Goal: Book appointment/travel/reservation

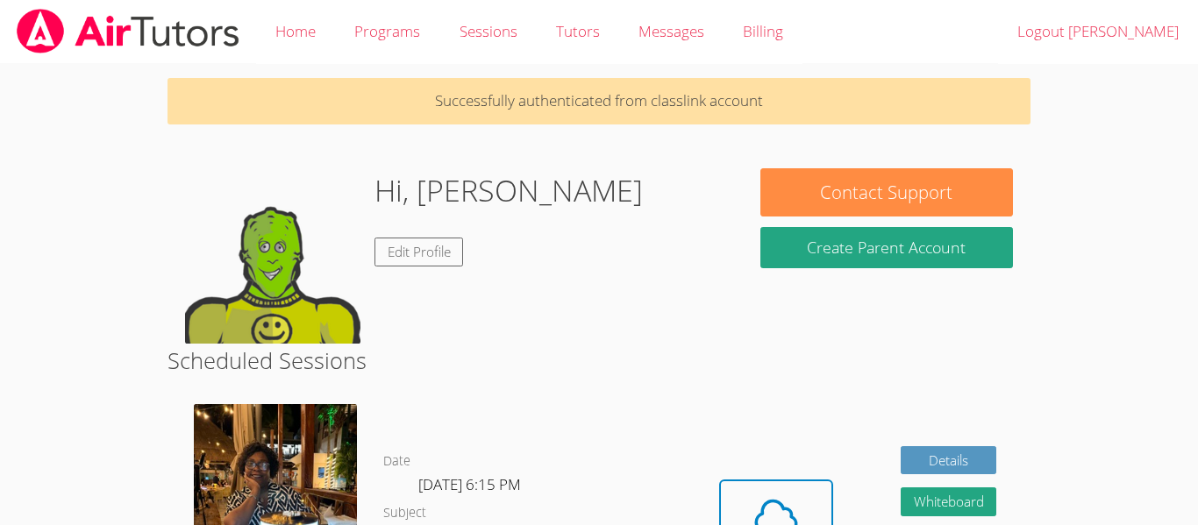
click at [472, 23] on link "Sessions" at bounding box center [488, 32] width 97 height 64
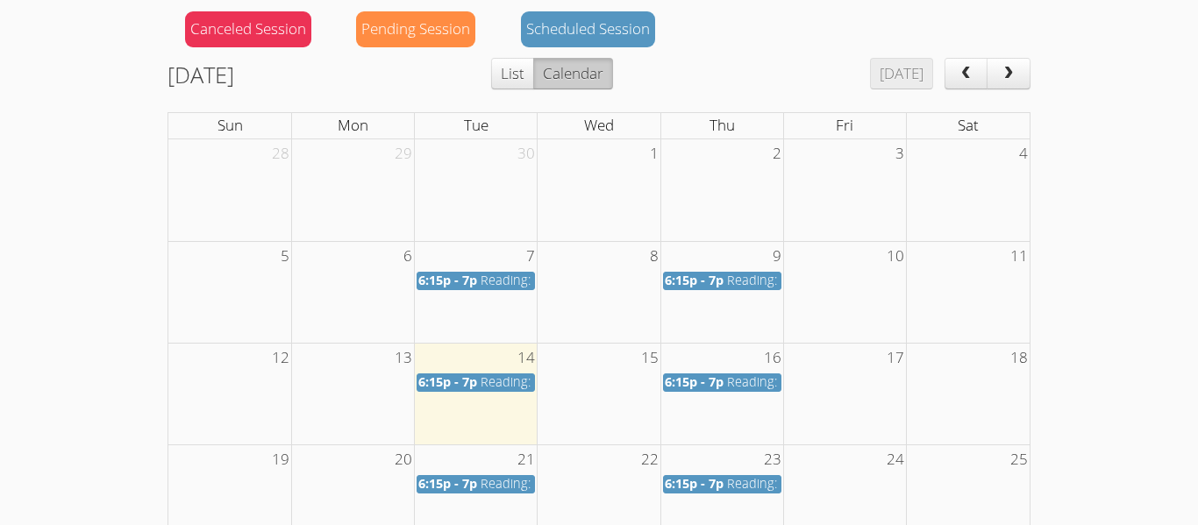
scroll to position [213, 0]
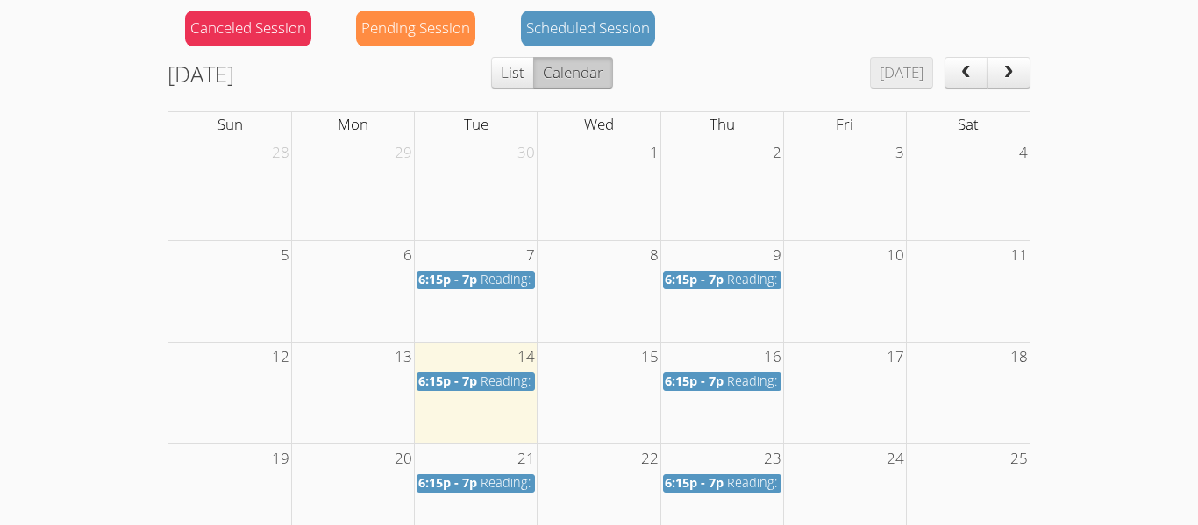
click at [467, 389] on span "6:15p - 7p" at bounding box center [447, 381] width 59 height 17
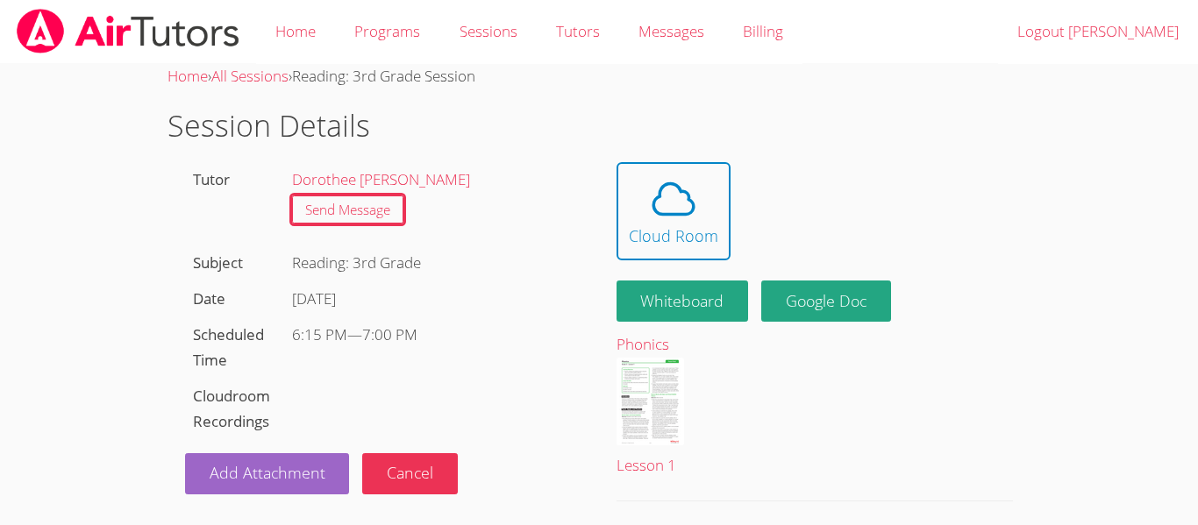
click at [658, 216] on icon at bounding box center [673, 199] width 49 height 49
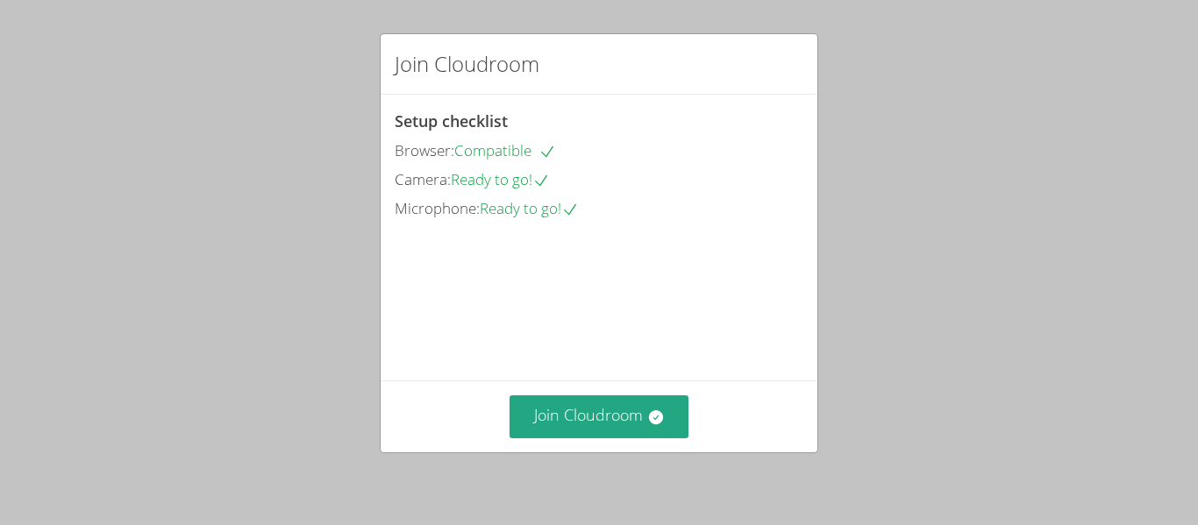
click at [554, 420] on button "Join Cloudroom" at bounding box center [600, 417] width 180 height 43
